Goal: Information Seeking & Learning: Learn about a topic

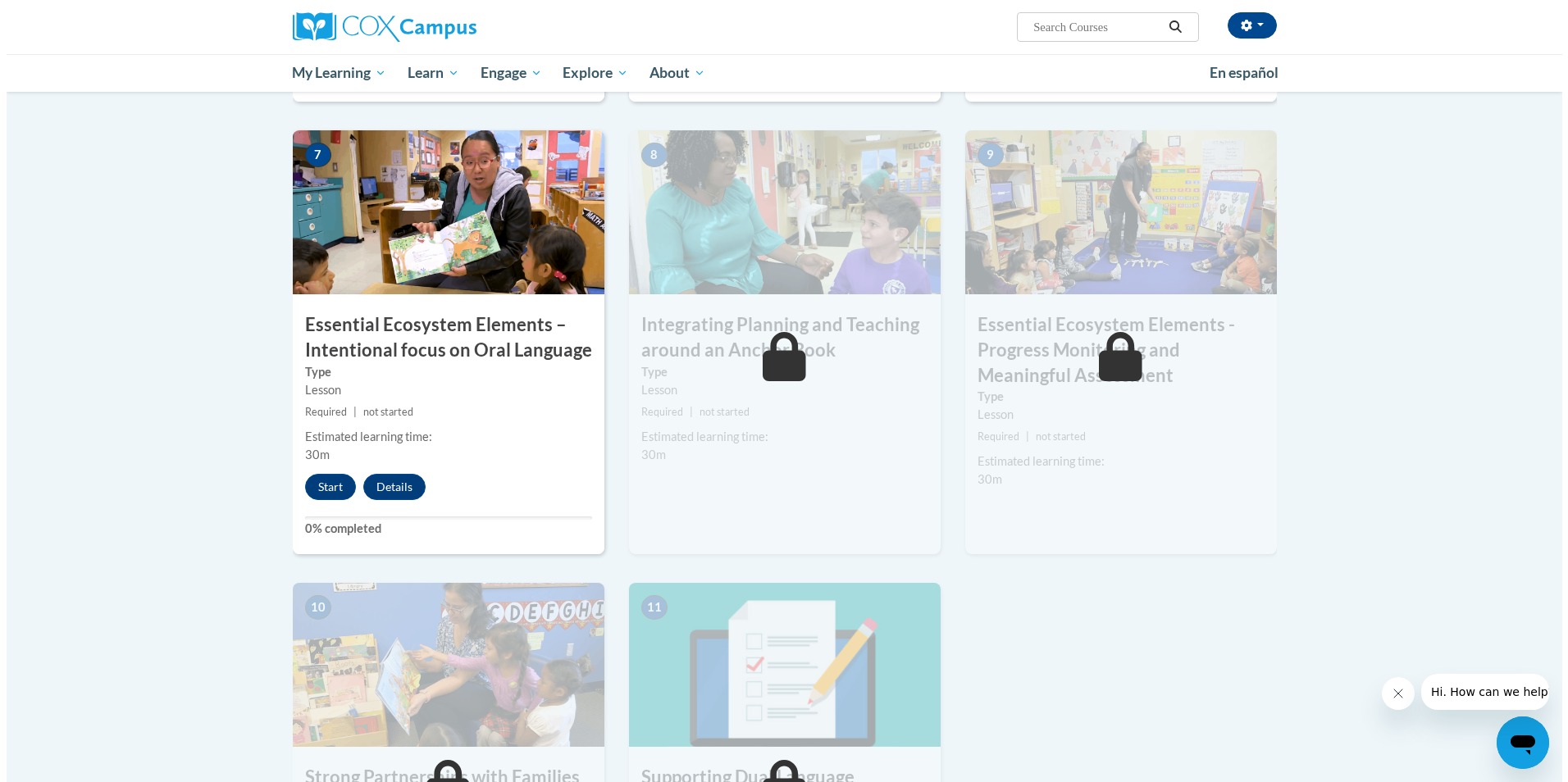
scroll to position [1230, 0]
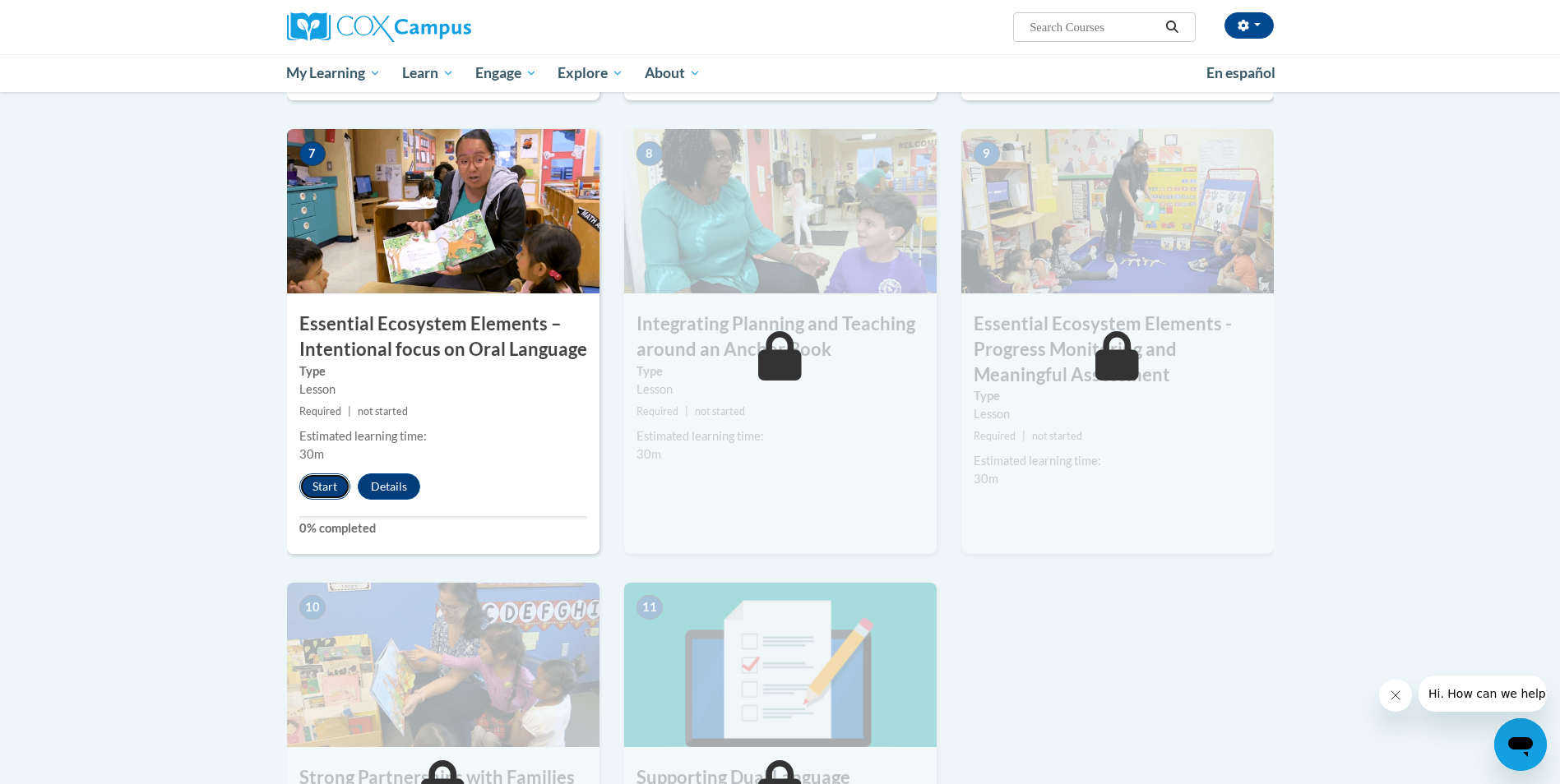
click at [319, 479] on button "Start" at bounding box center [325, 487] width 51 height 26
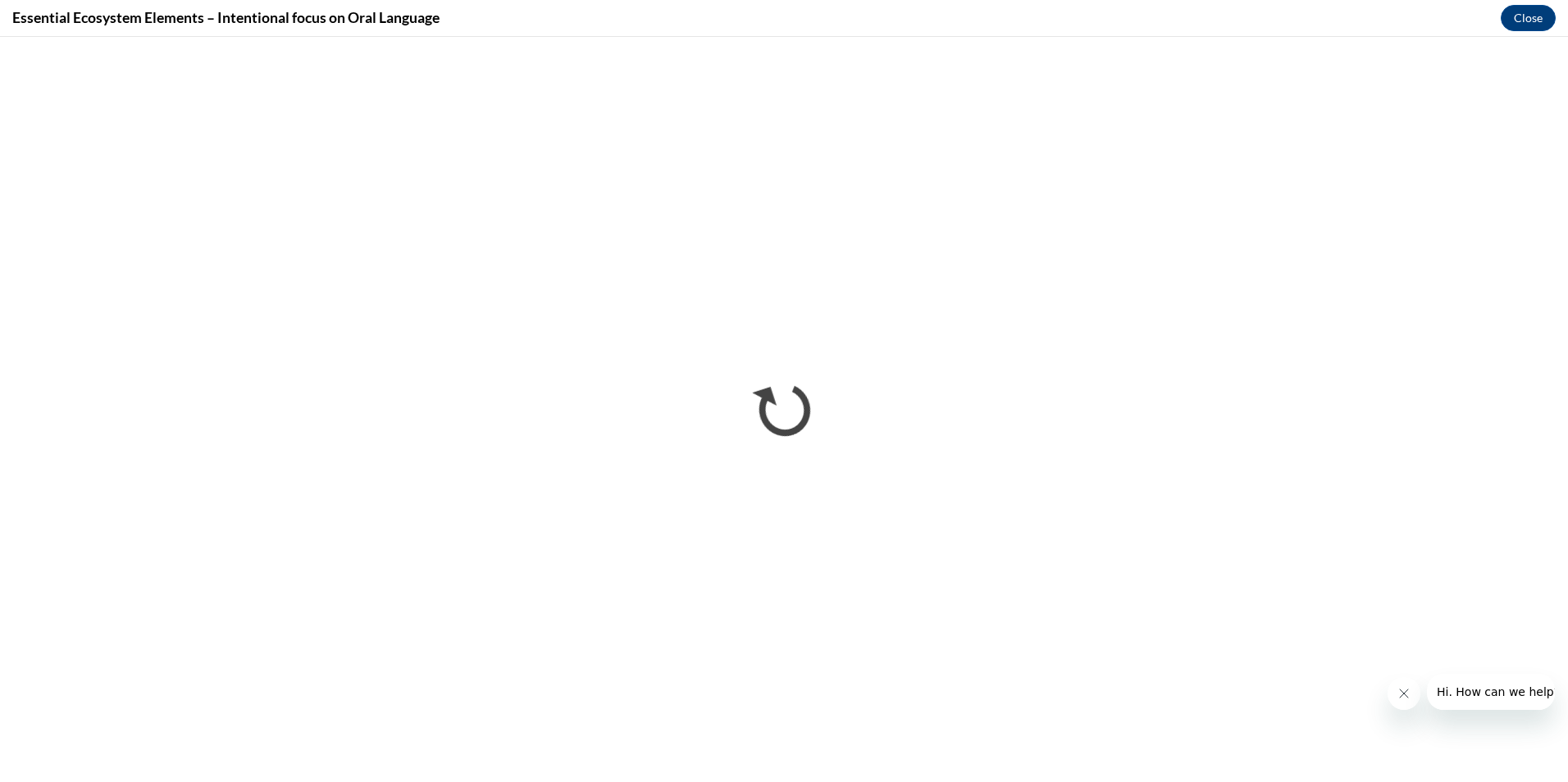
scroll to position [0, 0]
